Goal: Task Accomplishment & Management: Manage account settings

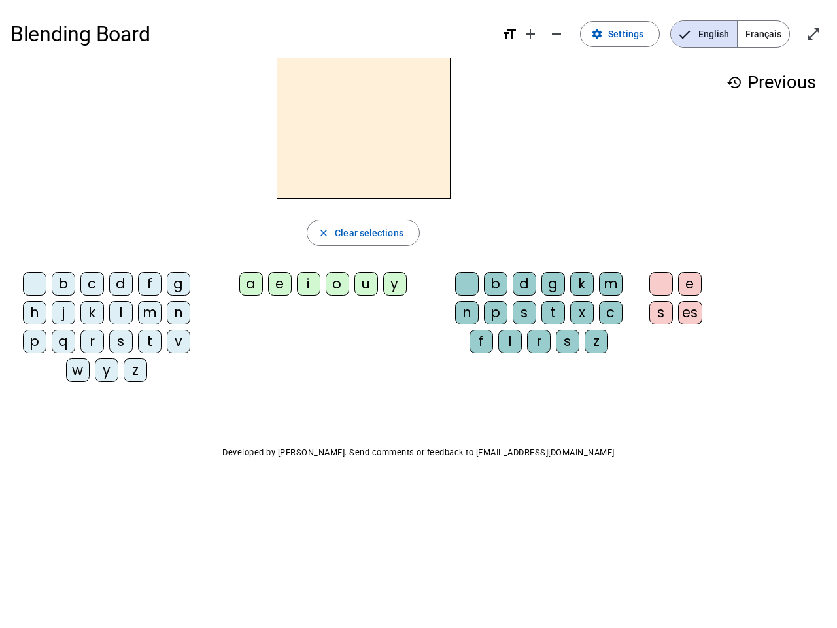
click at [531, 34] on mat-icon "add" at bounding box center [531, 34] width 16 height 16
click at [557, 34] on div "Blending Board format_size add remove settings Settings English Français open_i…" at bounding box center [418, 33] width 816 height 47
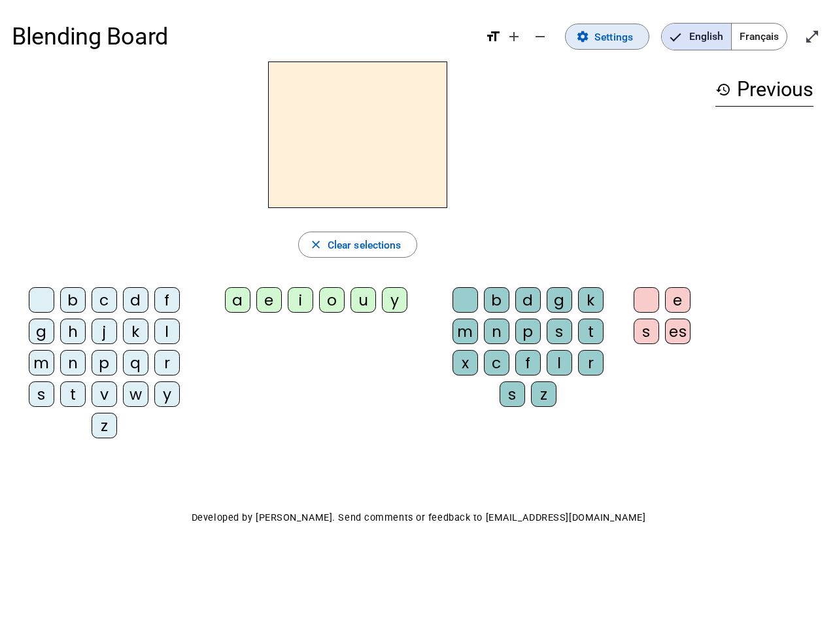
click at [621, 34] on span "Settings" at bounding box center [614, 37] width 39 height 18
click at [704, 34] on span "English" at bounding box center [696, 37] width 69 height 26
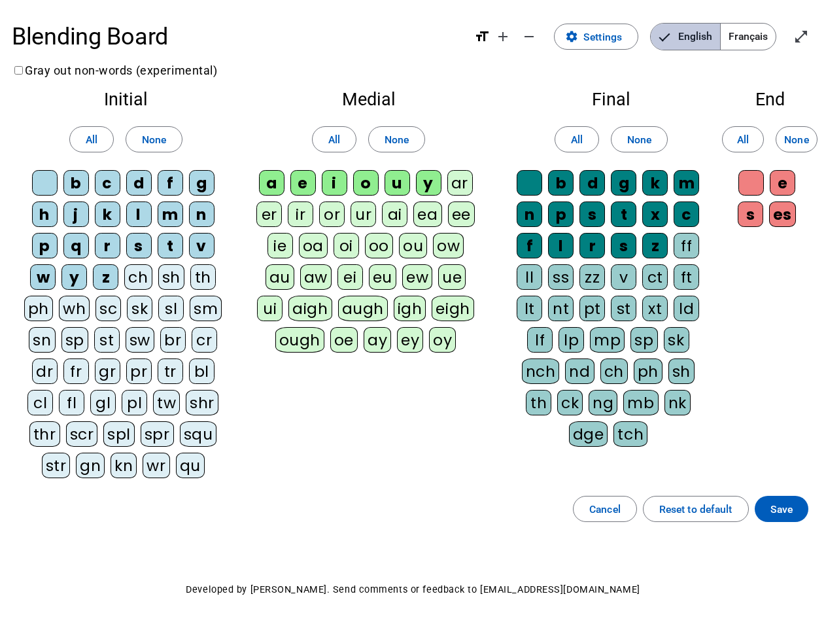
click at [704, 34] on span "English" at bounding box center [685, 37] width 69 height 26
click at [763, 34] on span "Français" at bounding box center [748, 37] width 55 height 26
click at [763, 34] on span "Français" at bounding box center [738, 37] width 75 height 26
click at [814, 34] on span "Enter full screen" at bounding box center [801, 36] width 31 height 31
click at [363, 233] on letter-bubble "oi" at bounding box center [349, 248] width 31 height 31
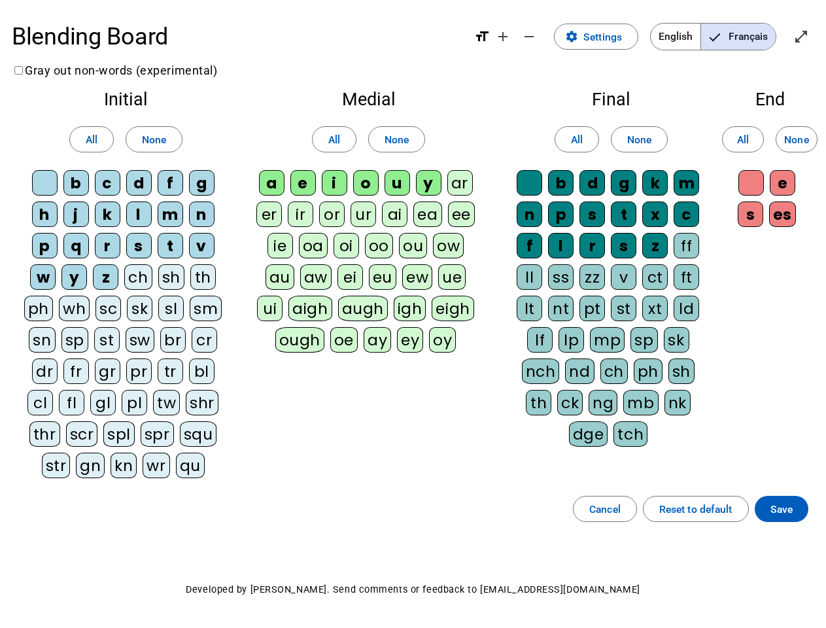
click at [37, 287] on div "w" at bounding box center [43, 277] width 26 height 26
